Goal: Information Seeking & Learning: Learn about a topic

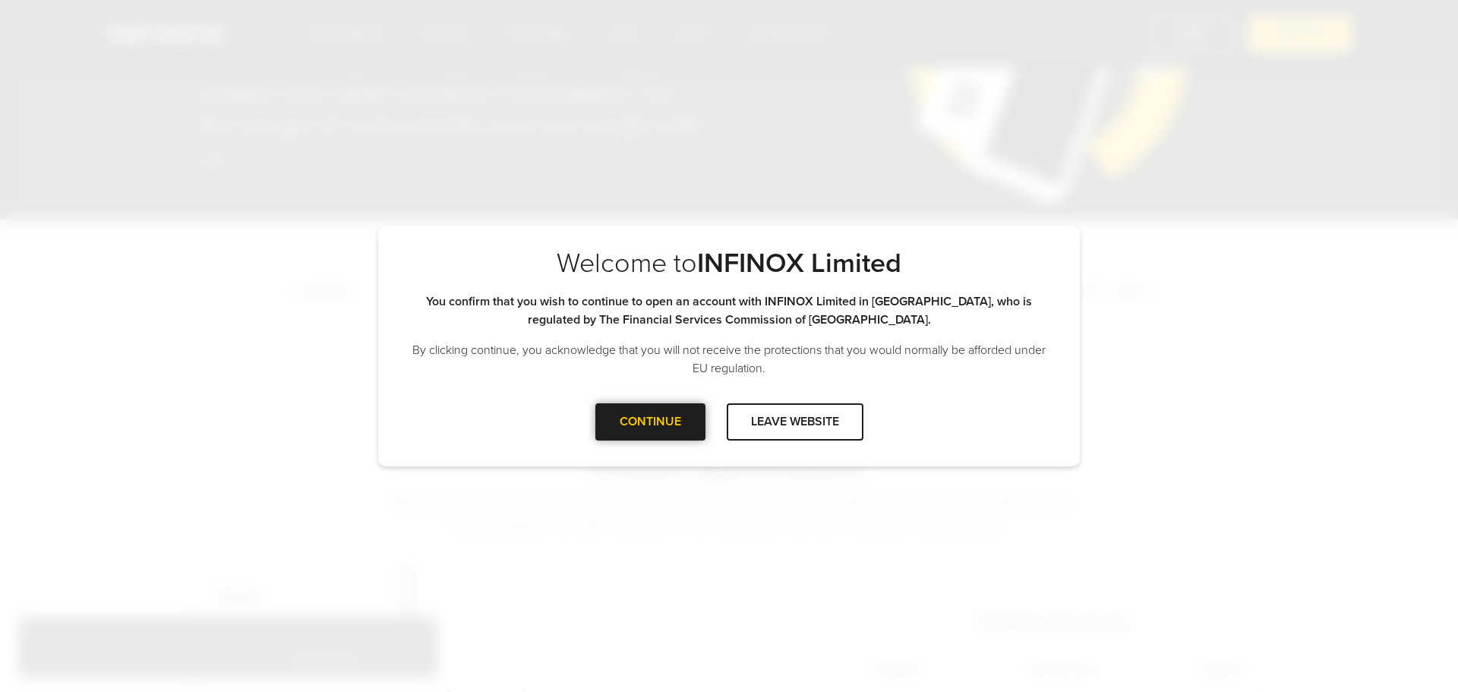
click at [678, 426] on div "CONTINUE" at bounding box center [650, 421] width 110 height 37
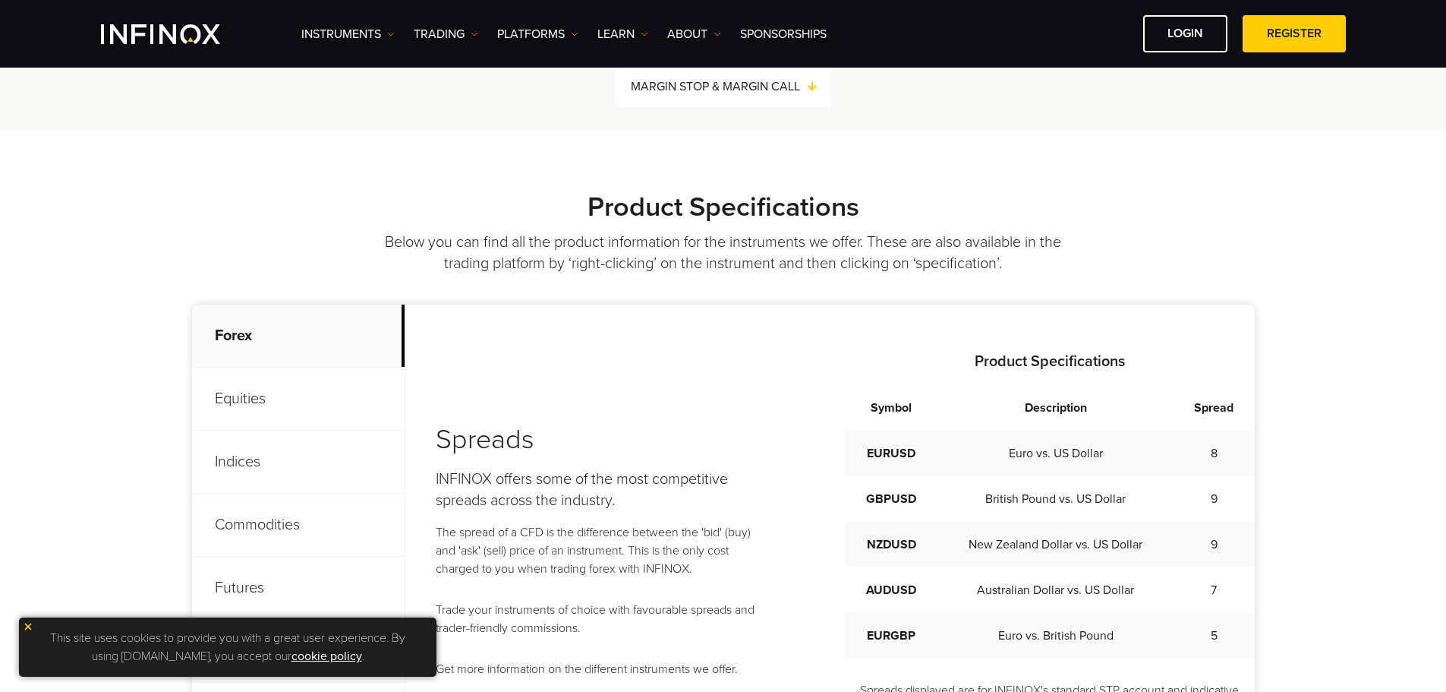
scroll to position [228, 0]
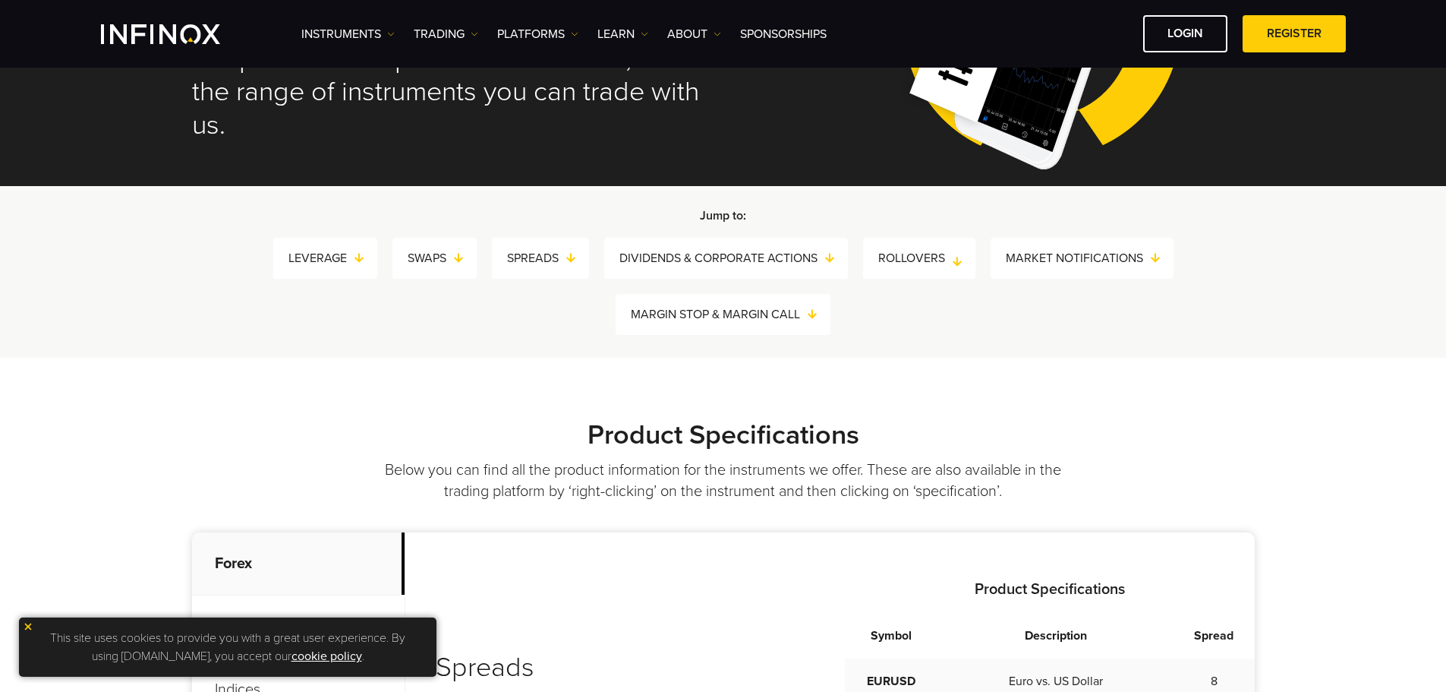
click at [898, 251] on link "ROLLOVERS" at bounding box center [927, 258] width 97 height 21
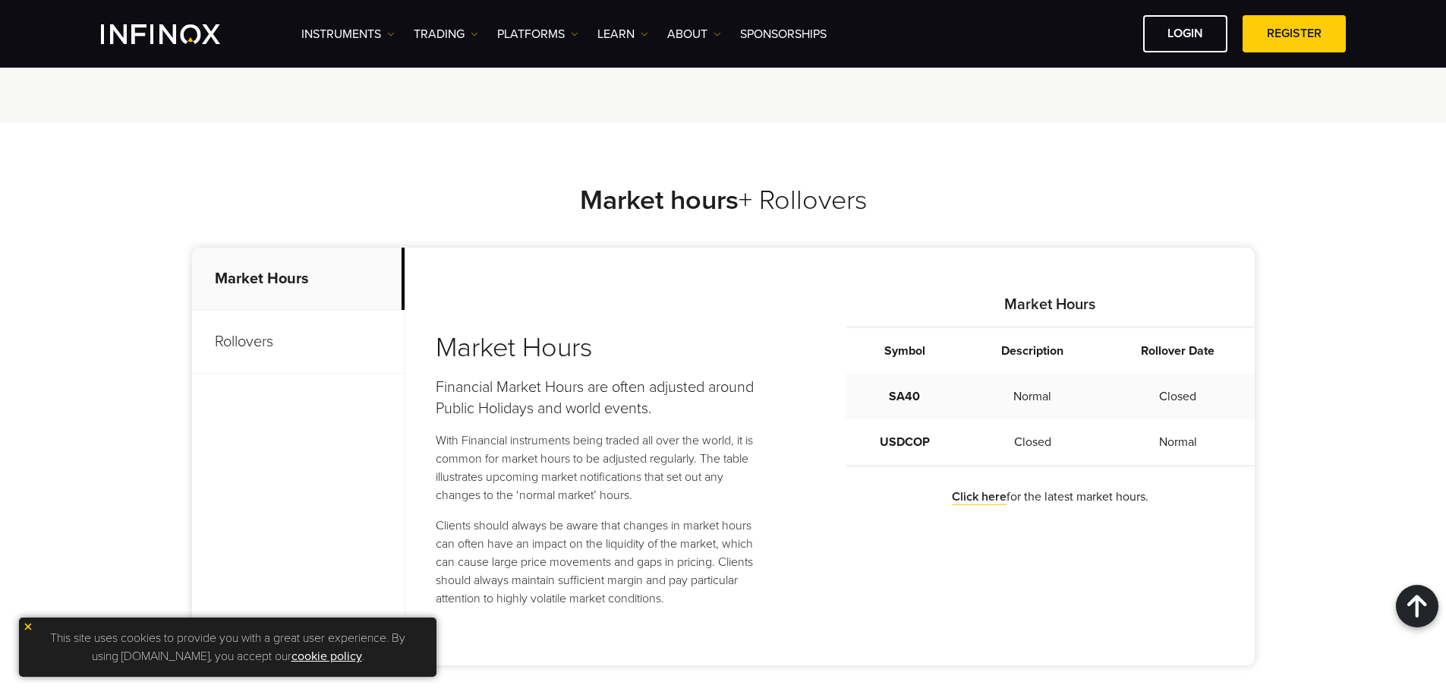
scroll to position [2912, 0]
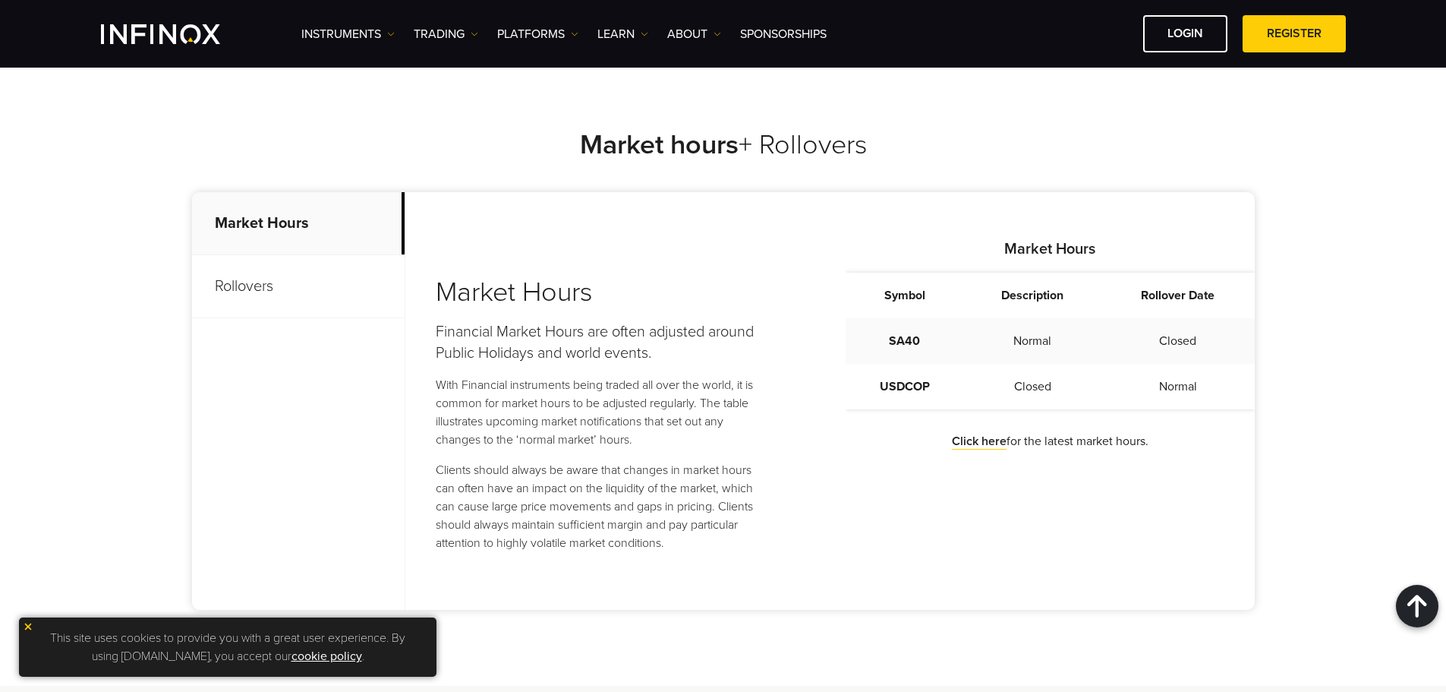
click at [282, 280] on p "Rollovers" at bounding box center [298, 286] width 213 height 63
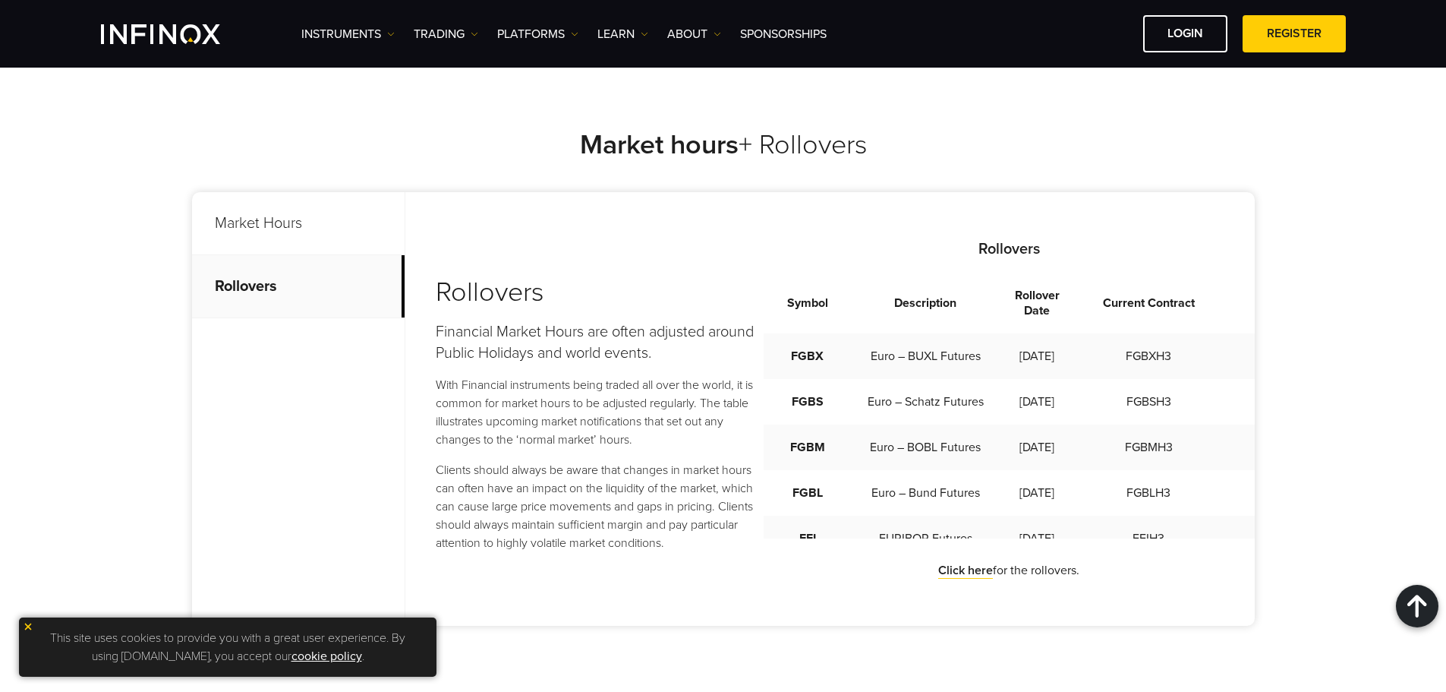
scroll to position [0, 0]
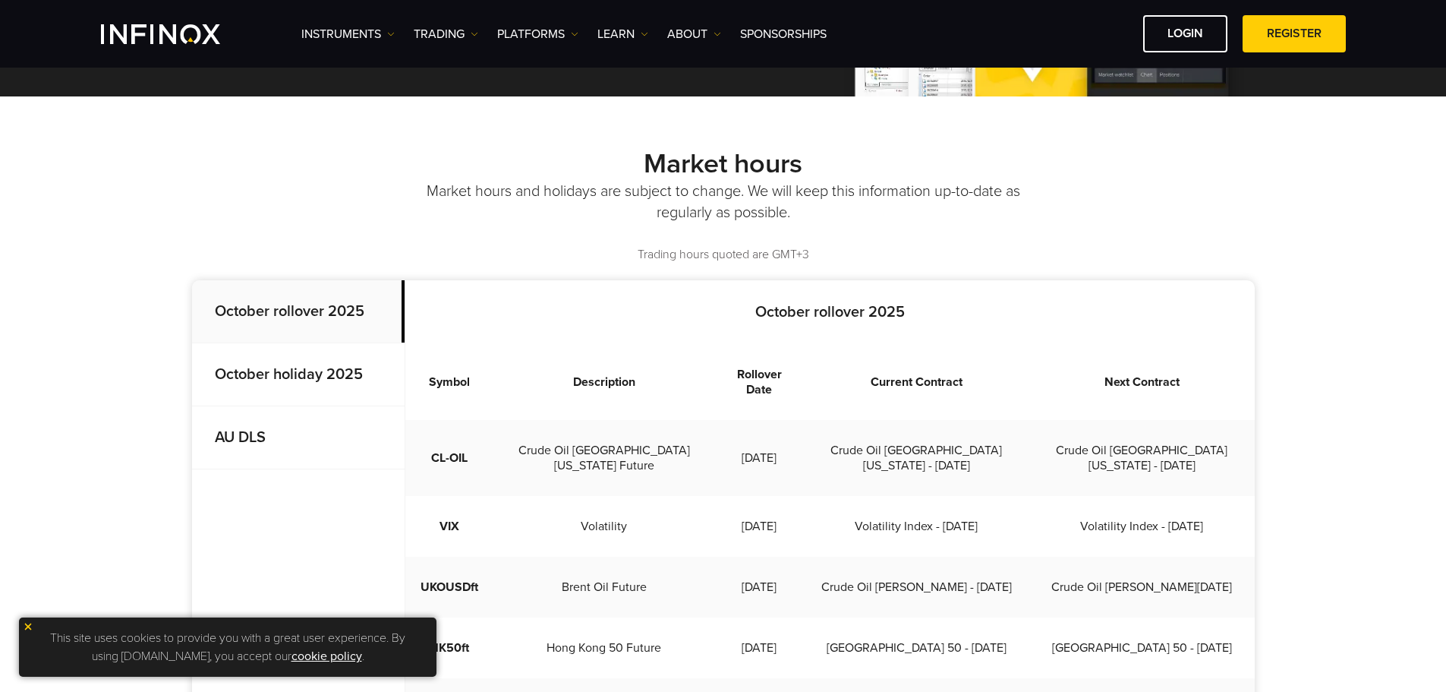
click at [27, 622] on img at bounding box center [28, 626] width 11 height 11
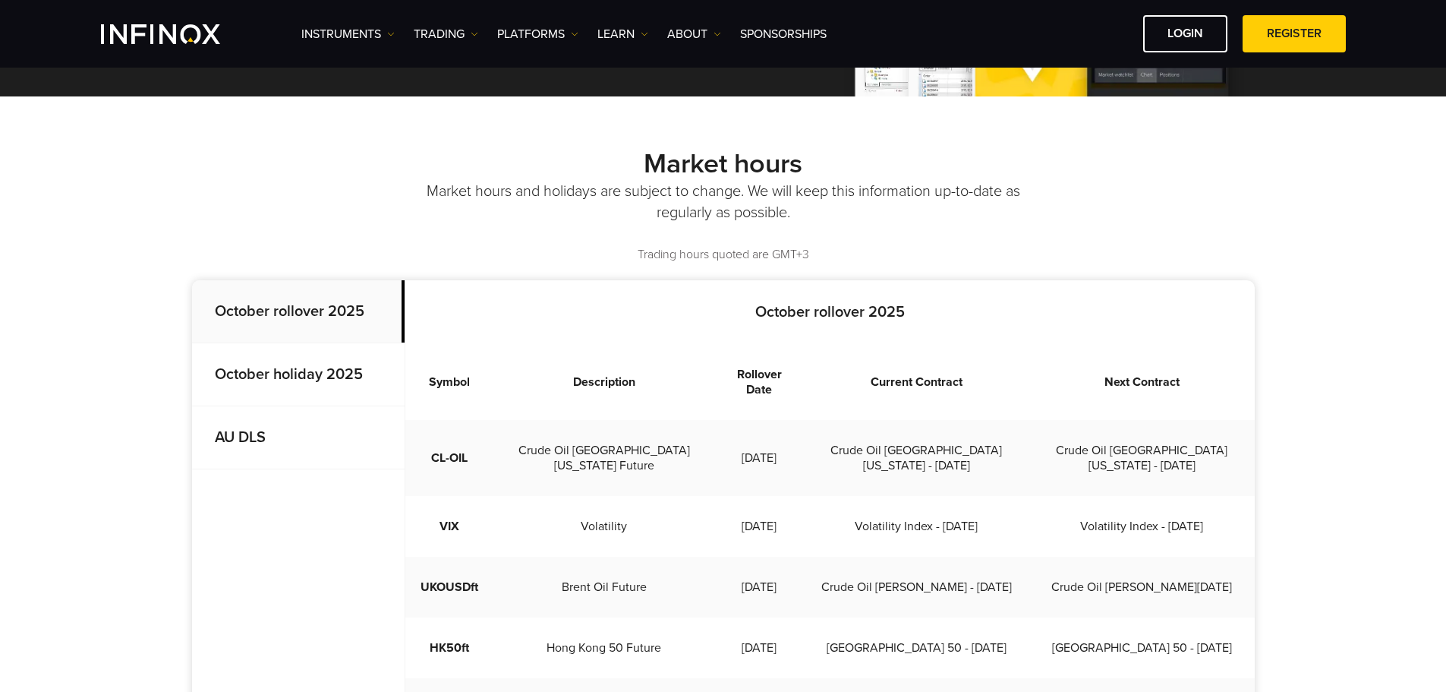
click at [473, 565] on td "UKOUSDft" at bounding box center [449, 587] width 88 height 61
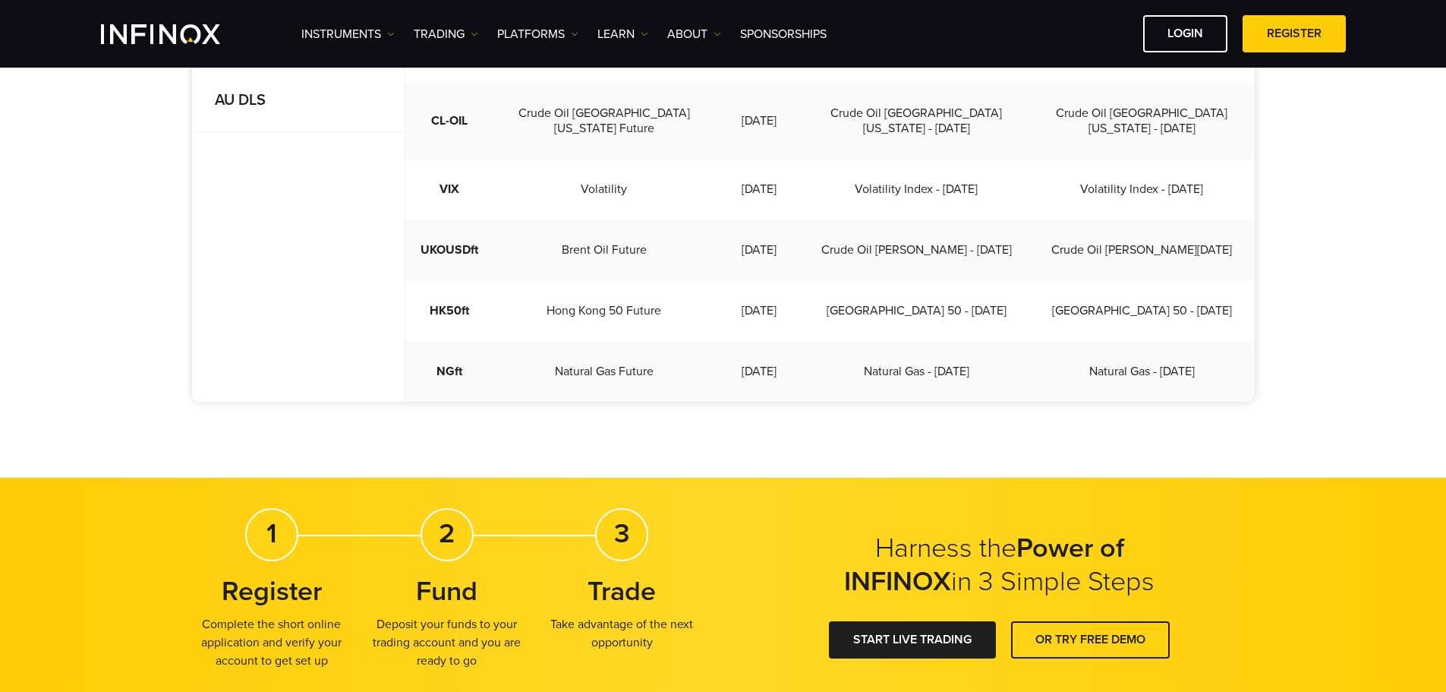
scroll to position [152, 0]
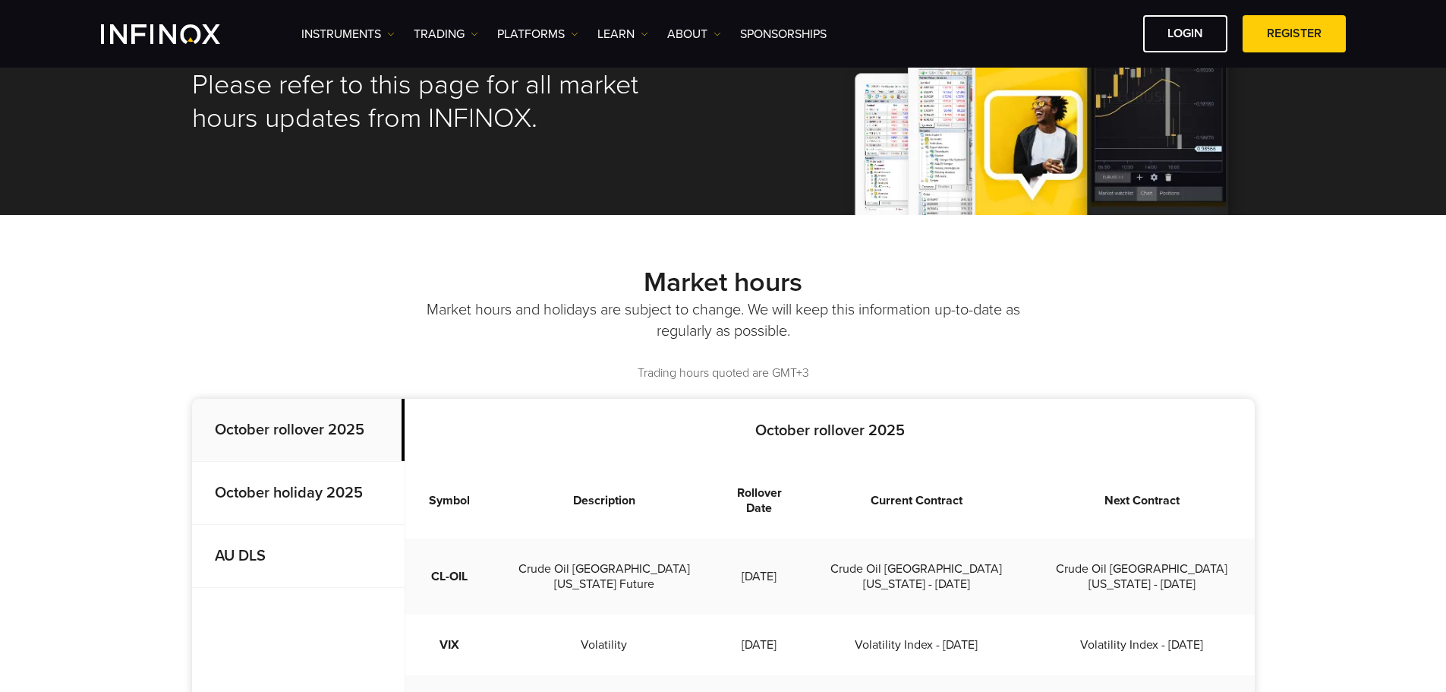
click at [119, 292] on div "Market hours Market hours and holidays are subject to change. We will keep this…" at bounding box center [723, 574] width 1446 height 718
